Goal: Transaction & Acquisition: Purchase product/service

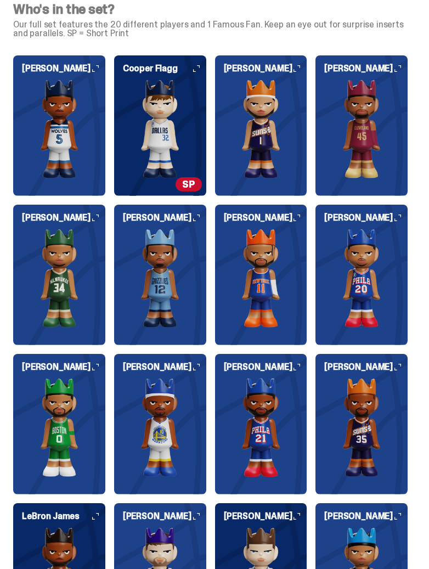
scroll to position [988, 0]
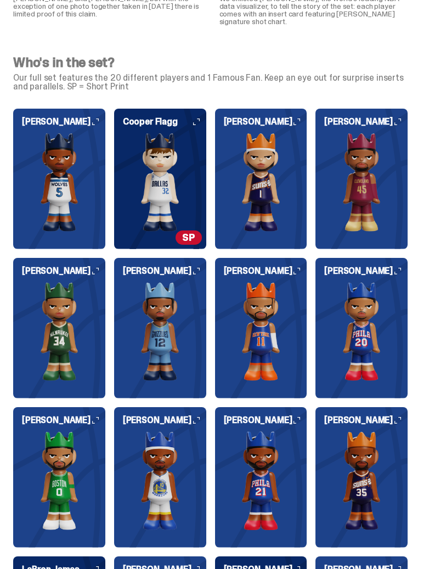
click at [293, 133] on img at bounding box center [261, 182] width 92 height 99
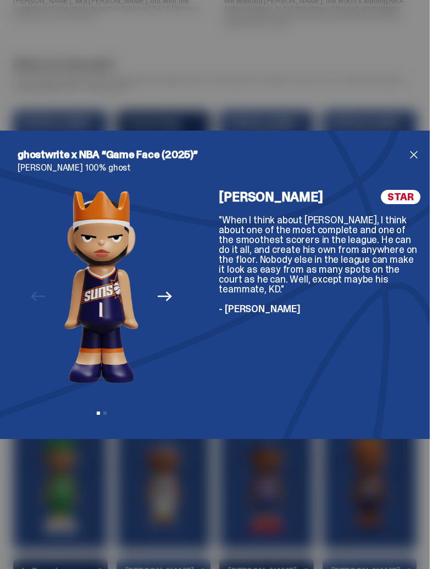
click at [395, 199] on span "STAR" at bounding box center [401, 197] width 40 height 14
click at [407, 161] on span "close" at bounding box center [413, 154] width 13 height 13
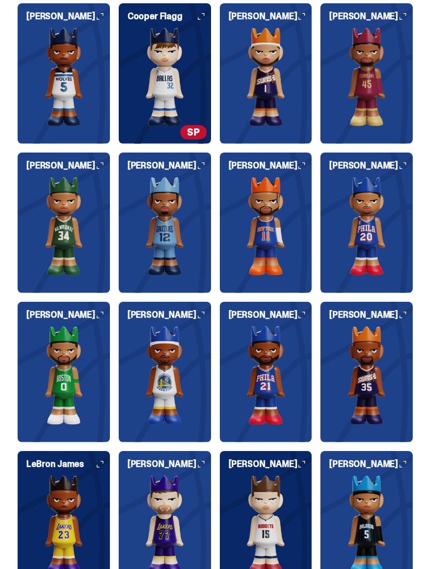
scroll to position [1098, 0]
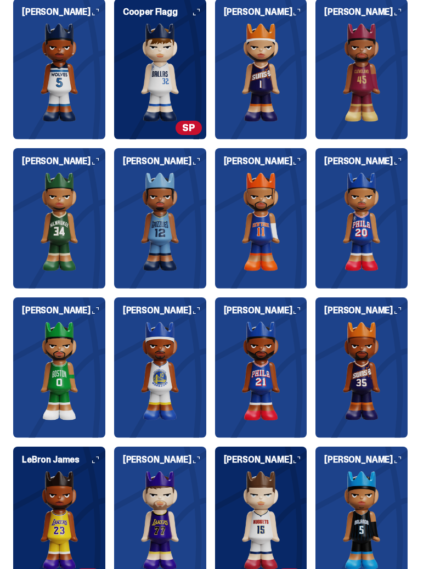
click at [288, 108] on img at bounding box center [261, 72] width 92 height 99
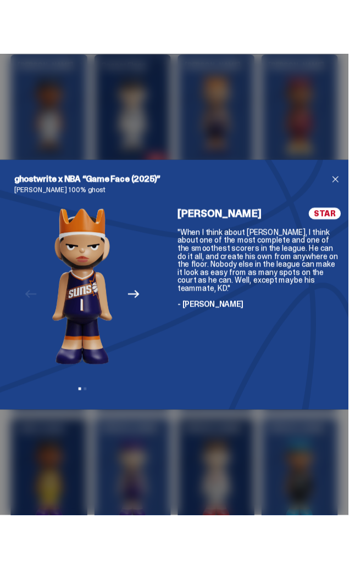
scroll to position [1098, 0]
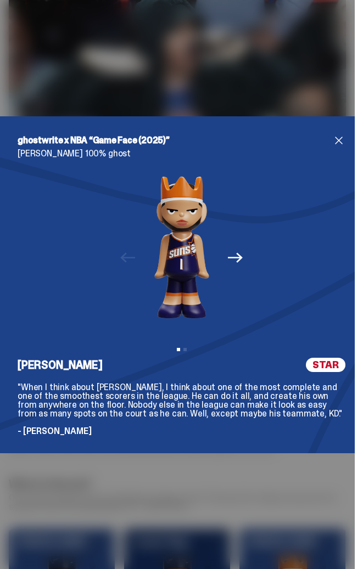
click at [332, 139] on span "close" at bounding box center [338, 140] width 13 height 13
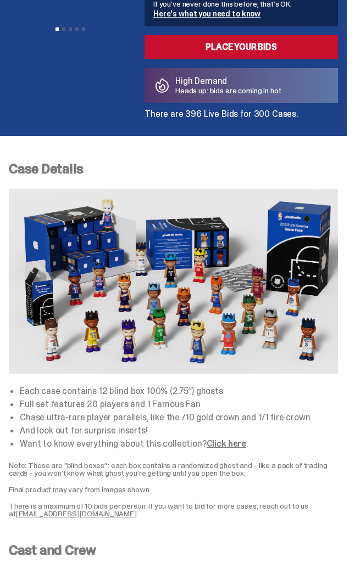
scroll to position [219, 0]
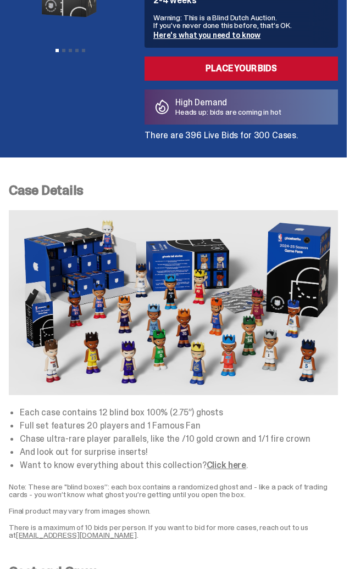
click at [217, 225] on img at bounding box center [173, 302] width 329 height 185
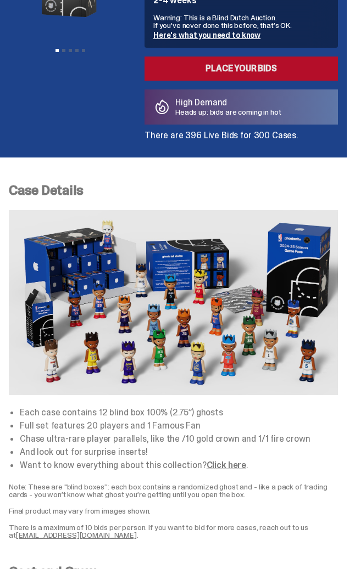
click at [245, 68] on link "Place your Bids" at bounding box center [240, 69] width 193 height 24
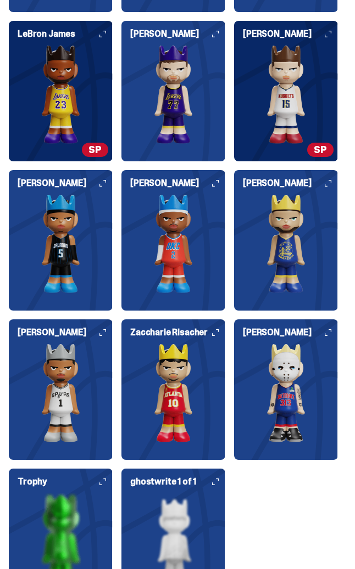
scroll to position [2307, 0]
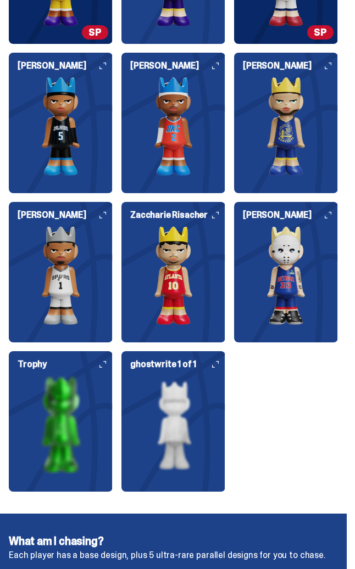
click at [285, 140] on img at bounding box center [286, 126] width 104 height 99
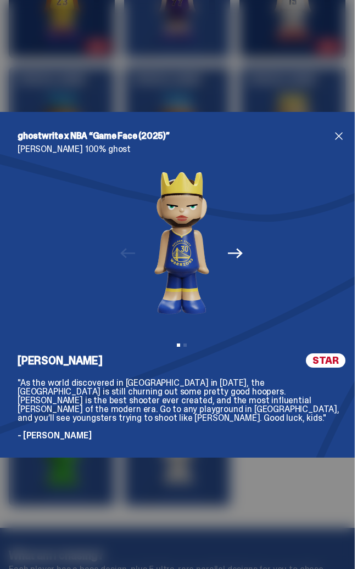
click at [334, 142] on span "close" at bounding box center [338, 136] width 13 height 13
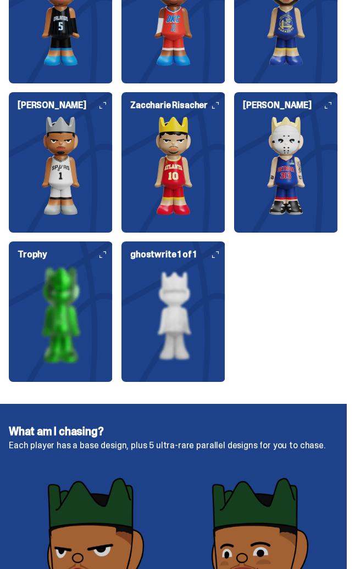
scroll to position [2142, 0]
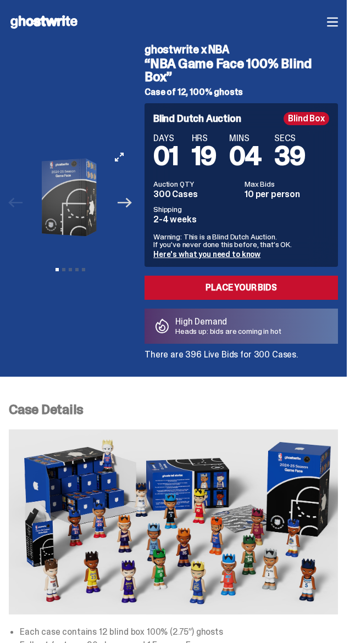
click at [130, 204] on icon "Next" at bounding box center [125, 202] width 14 height 14
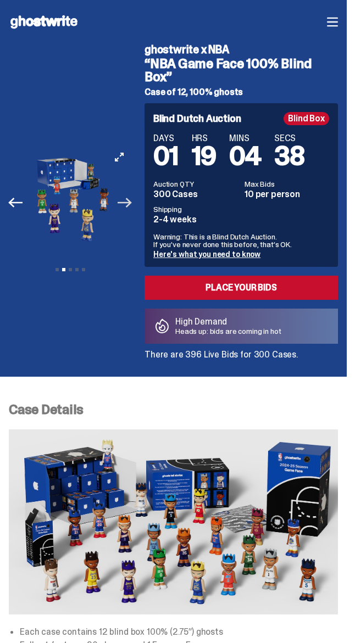
click at [130, 204] on icon "Next" at bounding box center [125, 202] width 14 height 14
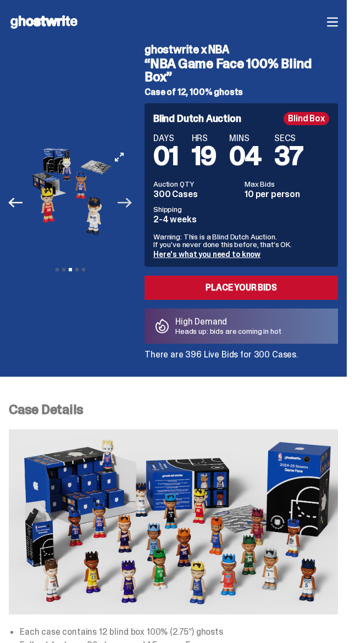
click at [130, 204] on icon "Next" at bounding box center [125, 202] width 14 height 14
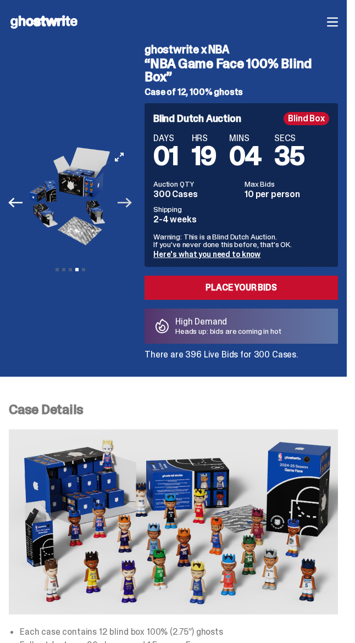
click at [130, 204] on icon "Next" at bounding box center [125, 202] width 14 height 14
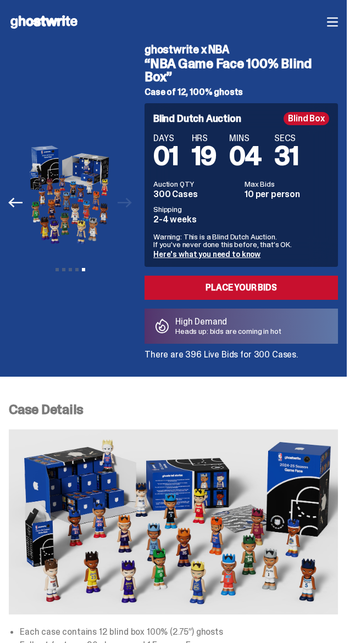
click at [138, 207] on div "Previous Next View slide 1 View slide 2 View slide 3 View slide 4 View slide 5" at bounding box center [73, 202] width 129 height 313
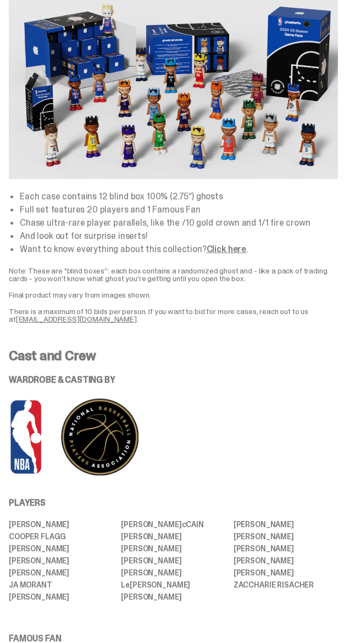
scroll to position [439, 0]
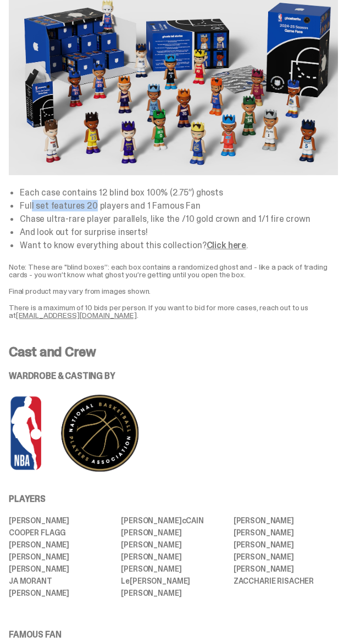
drag, startPoint x: 30, startPoint y: 214, endPoint x: 91, endPoint y: 210, distance: 61.1
click at [91, 210] on li "Full set features 20 players and 1 Famous Fan" at bounding box center [179, 206] width 318 height 9
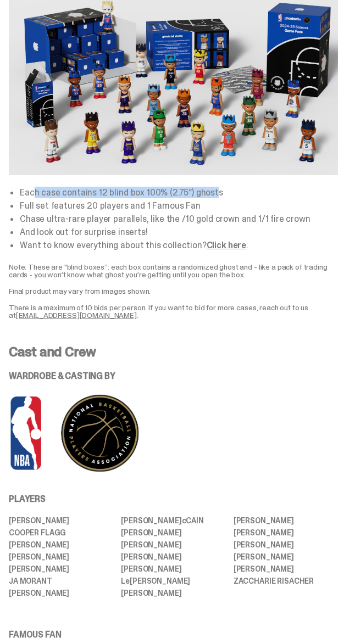
drag, startPoint x: 35, startPoint y: 197, endPoint x: 210, endPoint y: 194, distance: 174.6
click at [210, 194] on li "Each case contains 12 blind box 100% (2.75”) ghosts" at bounding box center [179, 192] width 318 height 9
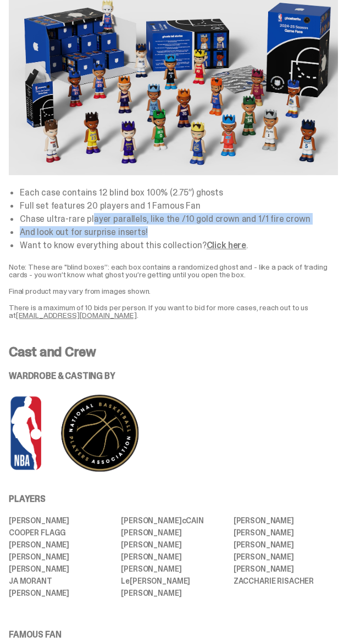
drag, startPoint x: 21, startPoint y: 224, endPoint x: 296, endPoint y: 233, distance: 275.3
click at [296, 233] on ul "Each case contains 12 blind box 100% (2.75”) ghosts Full set features 20 player…" at bounding box center [179, 219] width 318 height 62
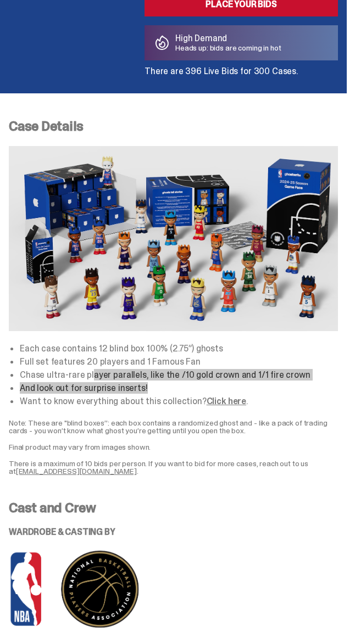
scroll to position [329, 0]
